Goal: Check status: Check status

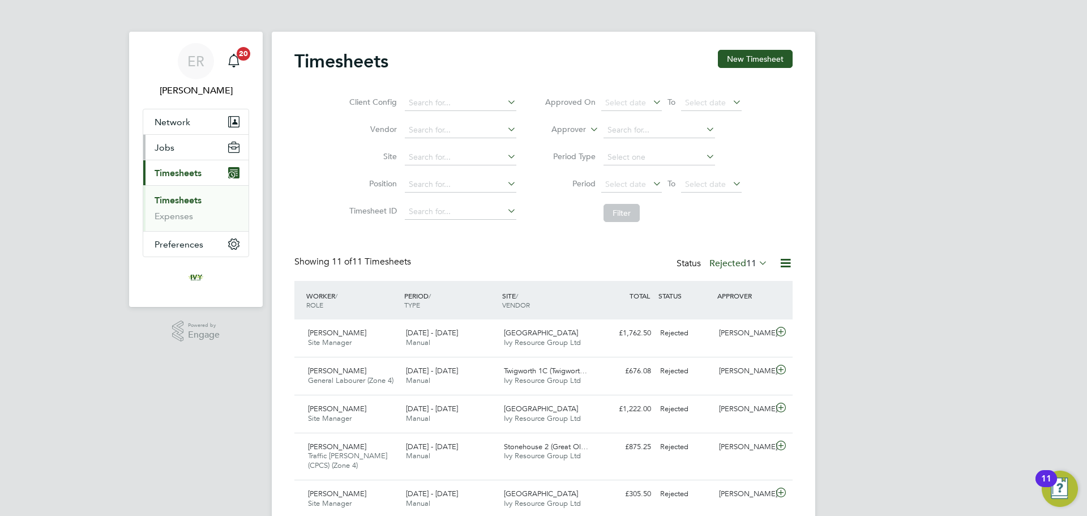
click at [170, 149] on span "Jobs" at bounding box center [165, 147] width 20 height 11
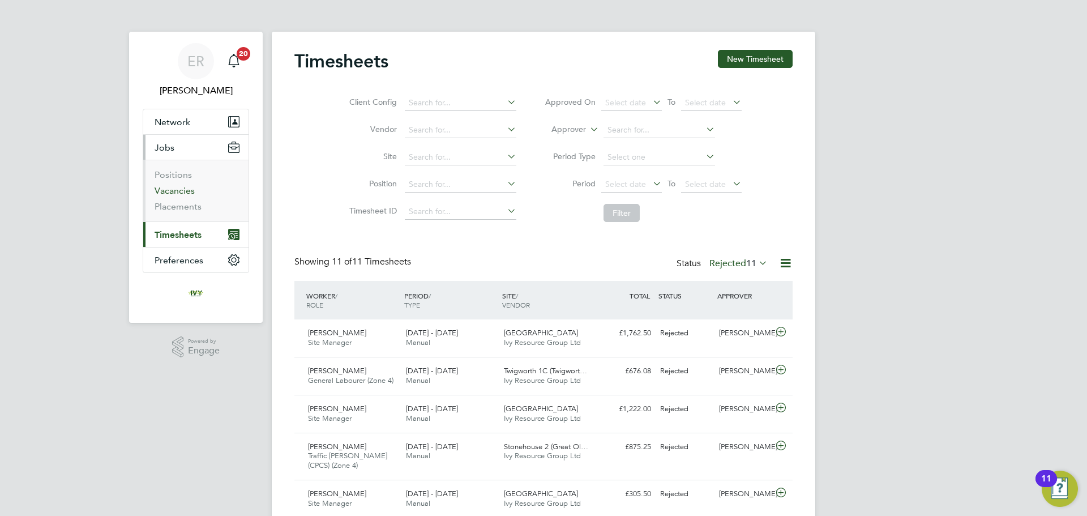
click at [186, 192] on link "Vacancies" at bounding box center [175, 190] width 40 height 11
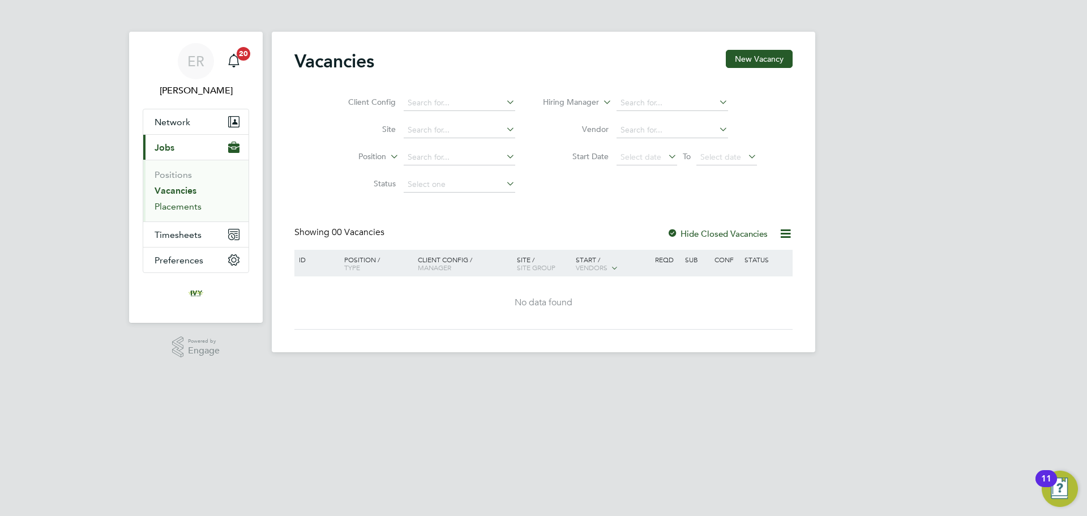
click at [185, 203] on link "Placements" at bounding box center [178, 206] width 47 height 11
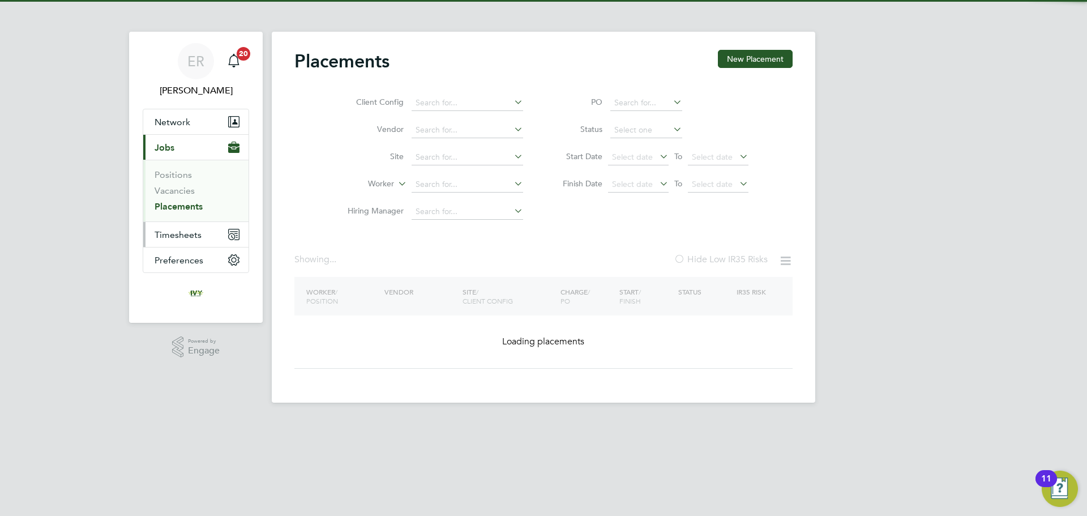
click at [189, 238] on span "Timesheets" at bounding box center [178, 234] width 47 height 11
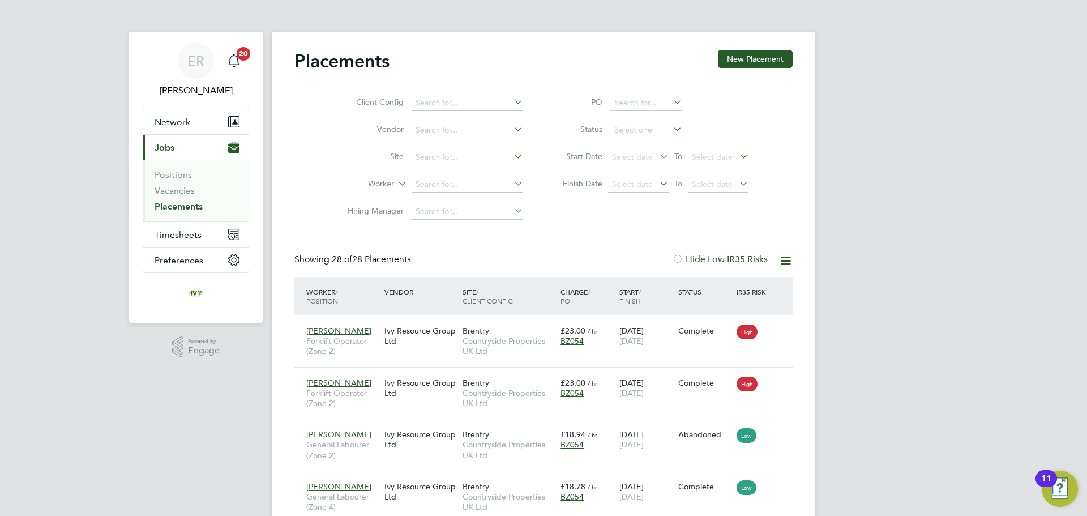
scroll to position [42, 98]
click at [185, 231] on span "Timesheets" at bounding box center [178, 234] width 47 height 11
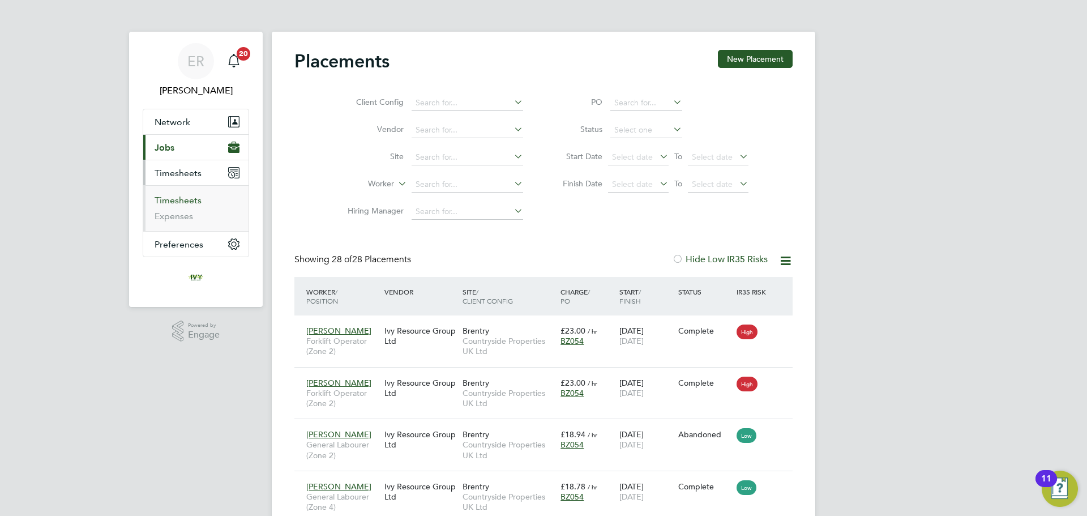
click at [190, 199] on link "Timesheets" at bounding box center [178, 200] width 47 height 11
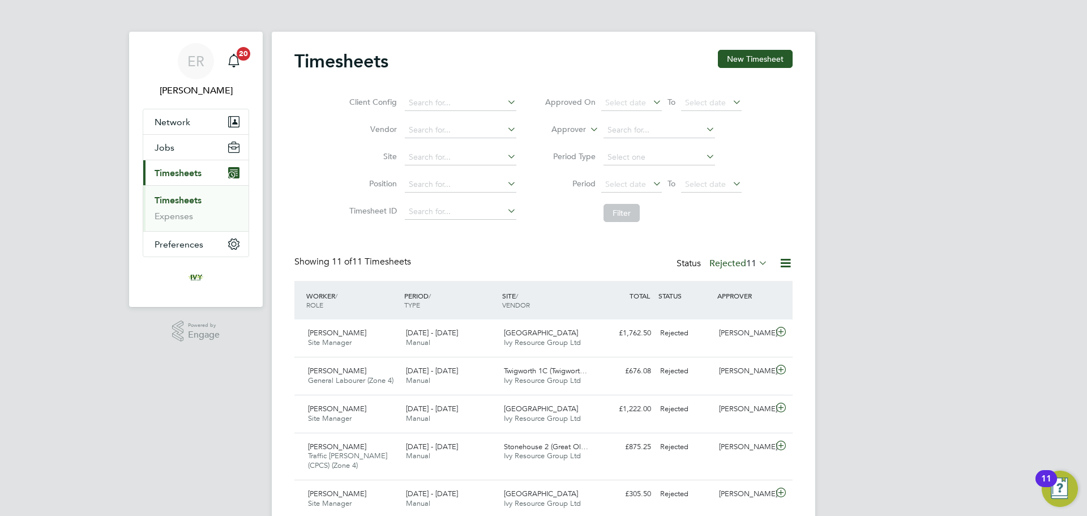
click at [756, 265] on icon at bounding box center [756, 263] width 0 height 16
click at [736, 317] on li "Submitted" at bounding box center [735, 315] width 52 height 16
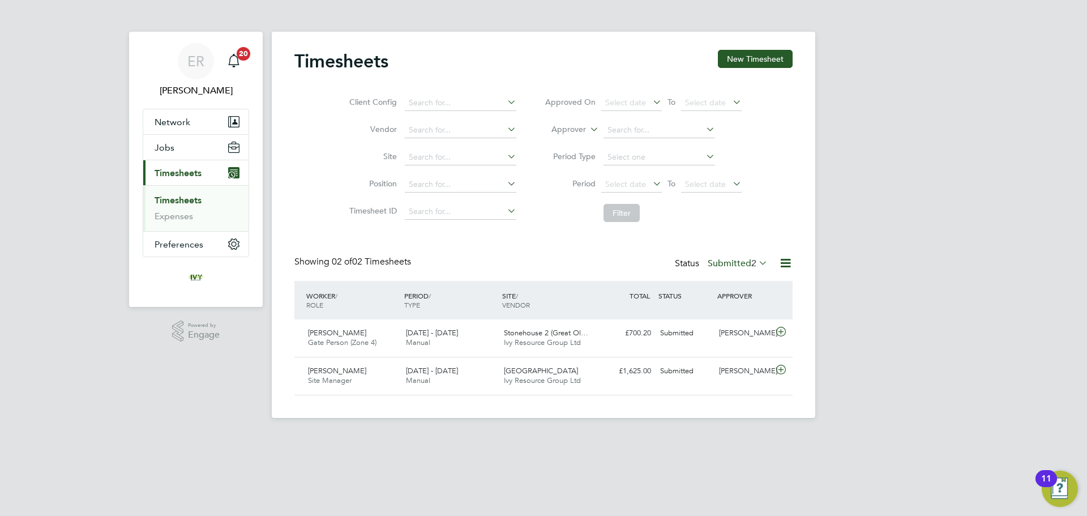
click at [732, 259] on label "Submitted 2" at bounding box center [738, 263] width 60 height 11
click at [726, 333] on li "Approved" at bounding box center [734, 331] width 52 height 16
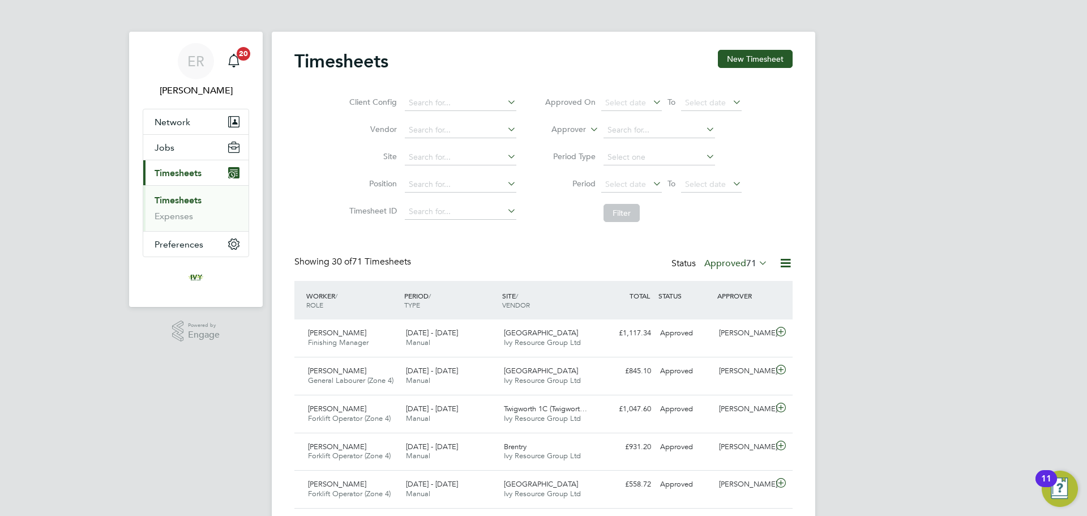
click at [738, 259] on label "Approved 71" at bounding box center [735, 263] width 63 height 11
click at [738, 311] on li "Submitted" at bounding box center [732, 315] width 52 height 16
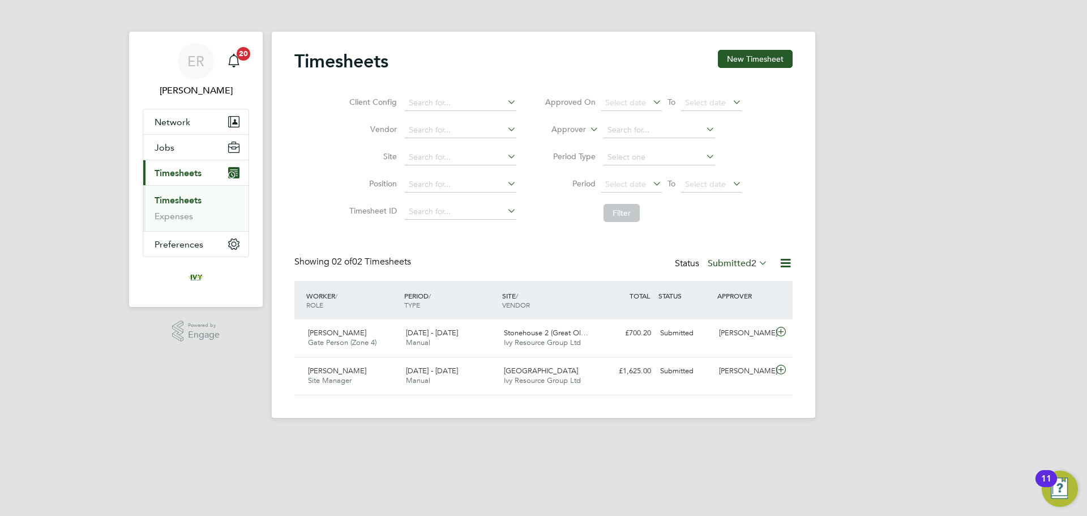
scroll to position [29, 98]
click at [734, 371] on div "[PERSON_NAME]" at bounding box center [743, 371] width 59 height 19
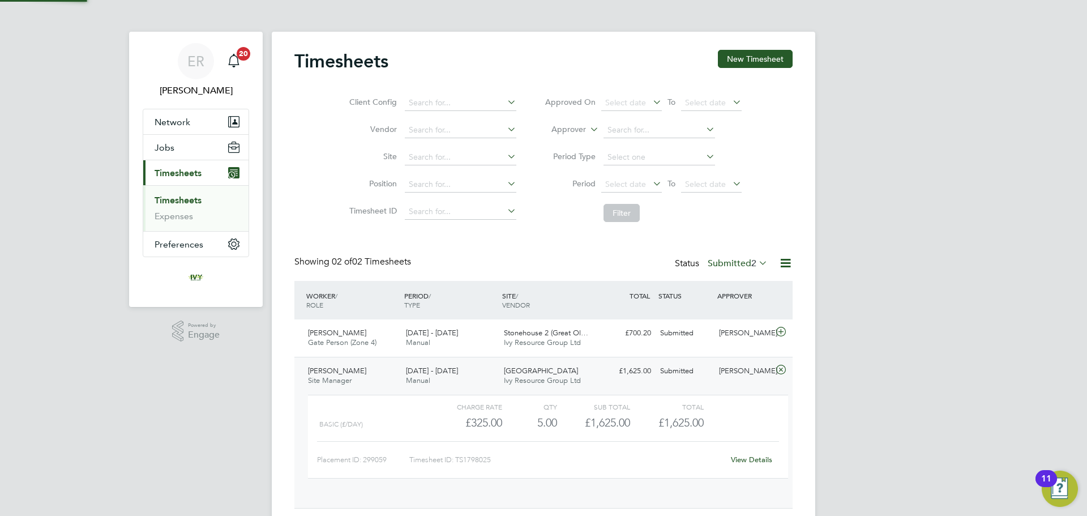
scroll to position [19, 110]
click at [748, 460] on link "View Details" at bounding box center [751, 460] width 41 height 10
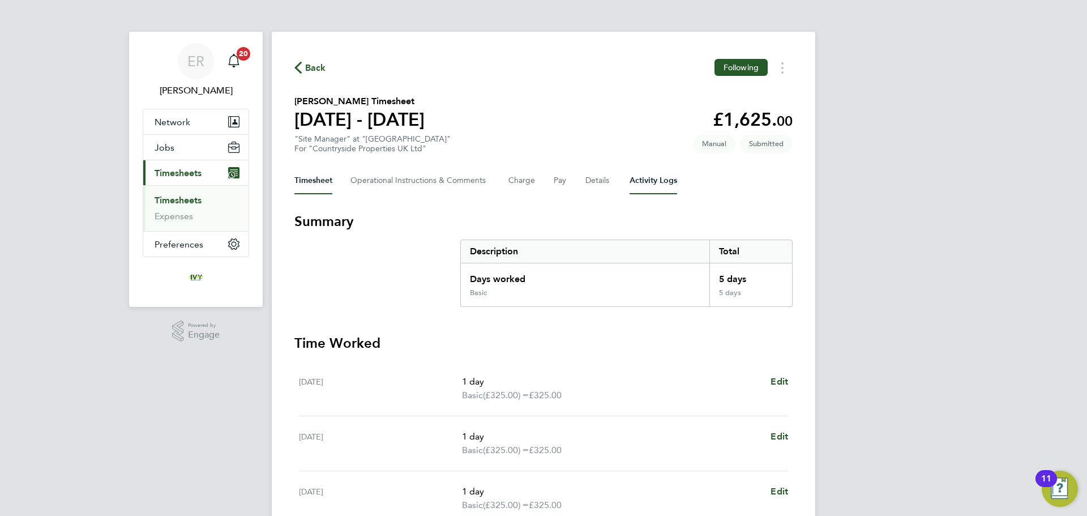
click at [659, 181] on Logs-tab "Activity Logs" at bounding box center [653, 180] width 48 height 27
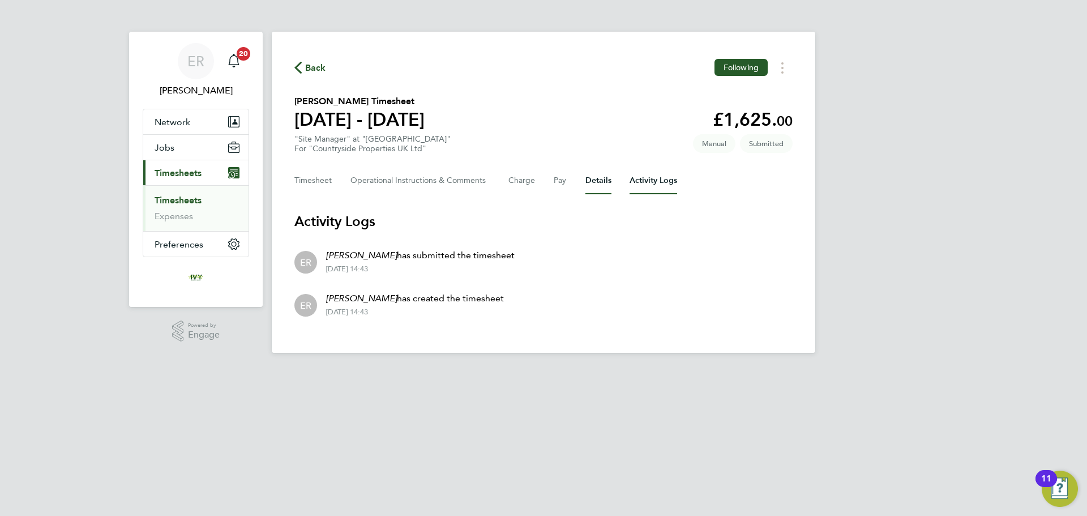
click at [593, 178] on button "Details" at bounding box center [598, 180] width 26 height 27
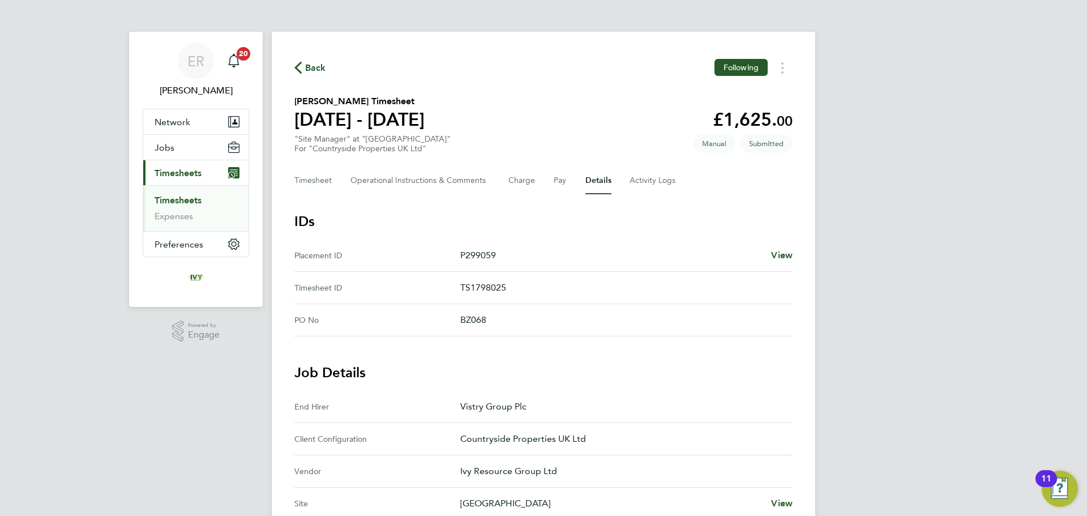
click at [191, 203] on link "Timesheets" at bounding box center [178, 200] width 47 height 11
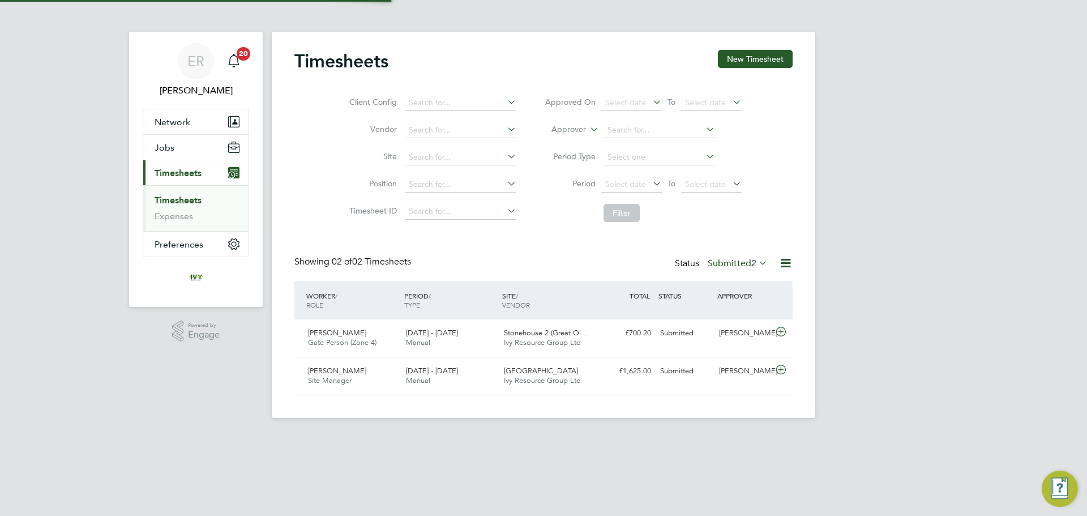
scroll to position [29, 98]
